Goal: Task Accomplishment & Management: Complete application form

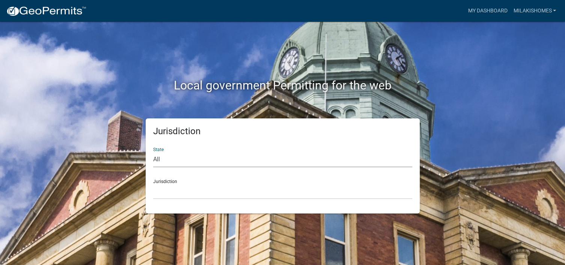
drag, startPoint x: 161, startPoint y: 157, endPoint x: 166, endPoint y: 160, distance: 5.1
click at [161, 157] on select "All [US_STATE] [US_STATE] [US_STATE] [US_STATE] [US_STATE] [US_STATE] [US_STATE…" at bounding box center [282, 159] width 259 height 15
select select "[US_STATE]"
click at [153, 152] on select "All [US_STATE] [US_STATE] [US_STATE] [US_STATE] [US_STATE] [US_STATE] [US_STATE…" at bounding box center [282, 159] width 259 height 15
click at [169, 189] on select "City of [GEOGRAPHIC_DATA], [US_STATE] City of [GEOGRAPHIC_DATA], [US_STATE] Cit…" at bounding box center [282, 191] width 259 height 15
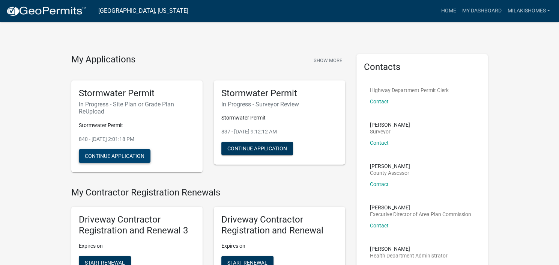
click at [119, 154] on button "Continue Application" at bounding box center [115, 156] width 72 height 14
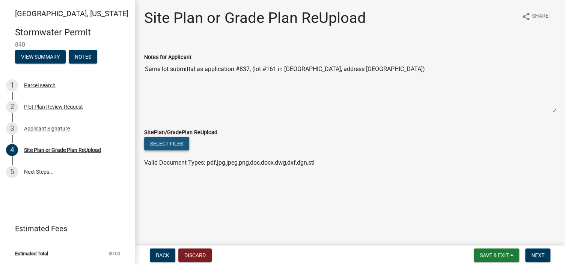
click at [164, 142] on button "Select files" at bounding box center [166, 144] width 45 height 14
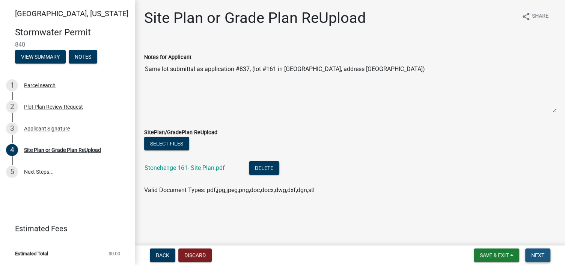
click at [538, 256] on span "Next" at bounding box center [537, 255] width 13 height 6
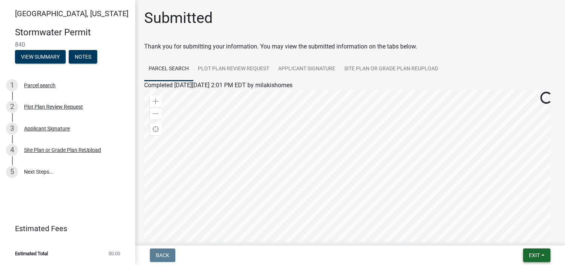
click at [536, 254] on span "Exit" at bounding box center [534, 255] width 11 height 6
click at [515, 239] on button "Save & Exit" at bounding box center [520, 235] width 60 height 18
